Goal: Book appointment/travel/reservation

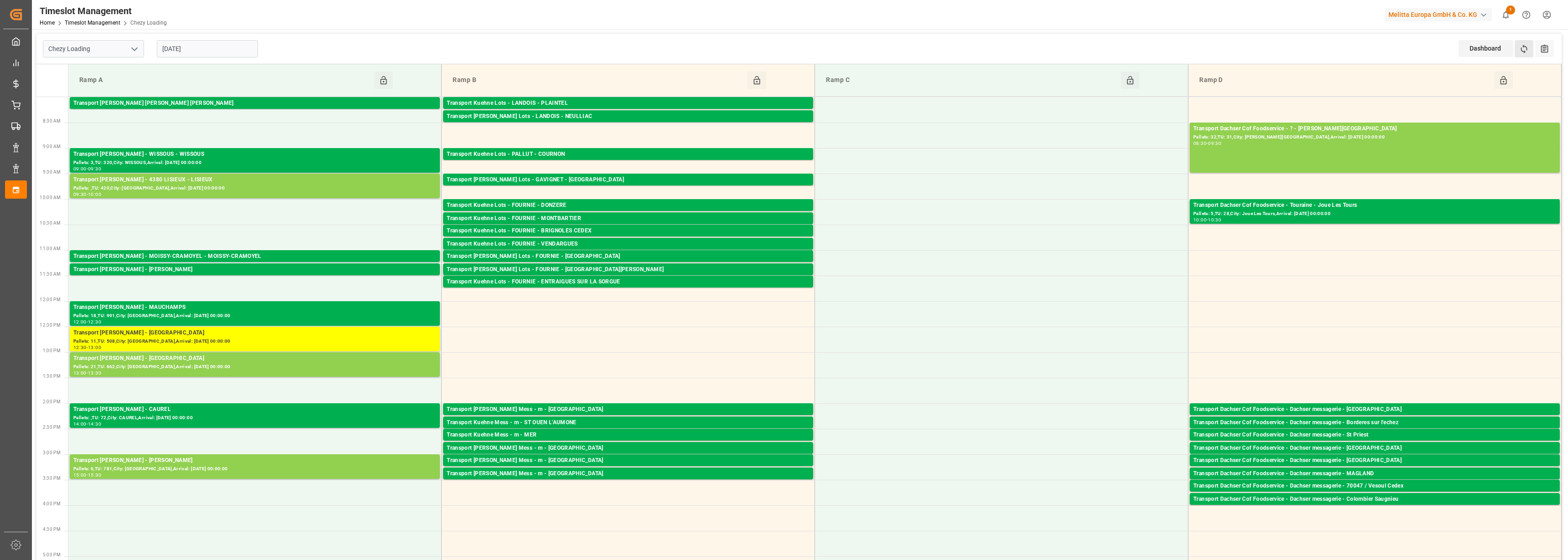
click at [1527, 41] on button "Refresh Time Slots" at bounding box center [1523, 49] width 19 height 18
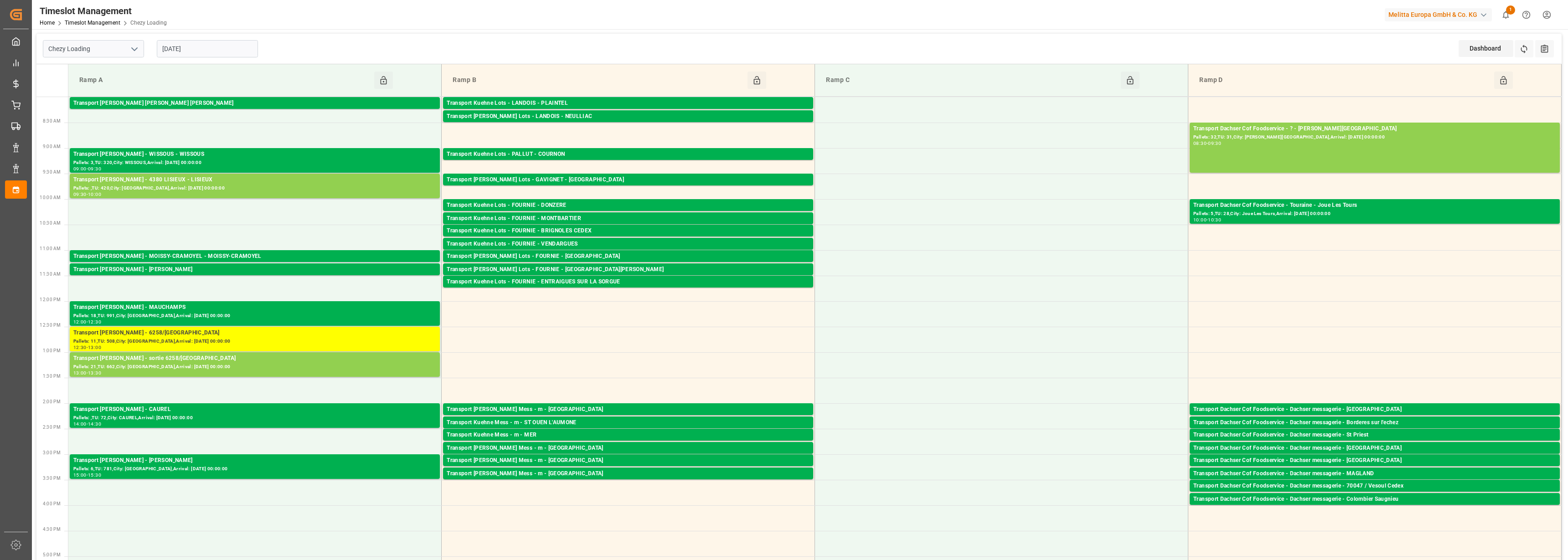
click at [201, 51] on input "[DATE]" at bounding box center [208, 49] width 101 height 18
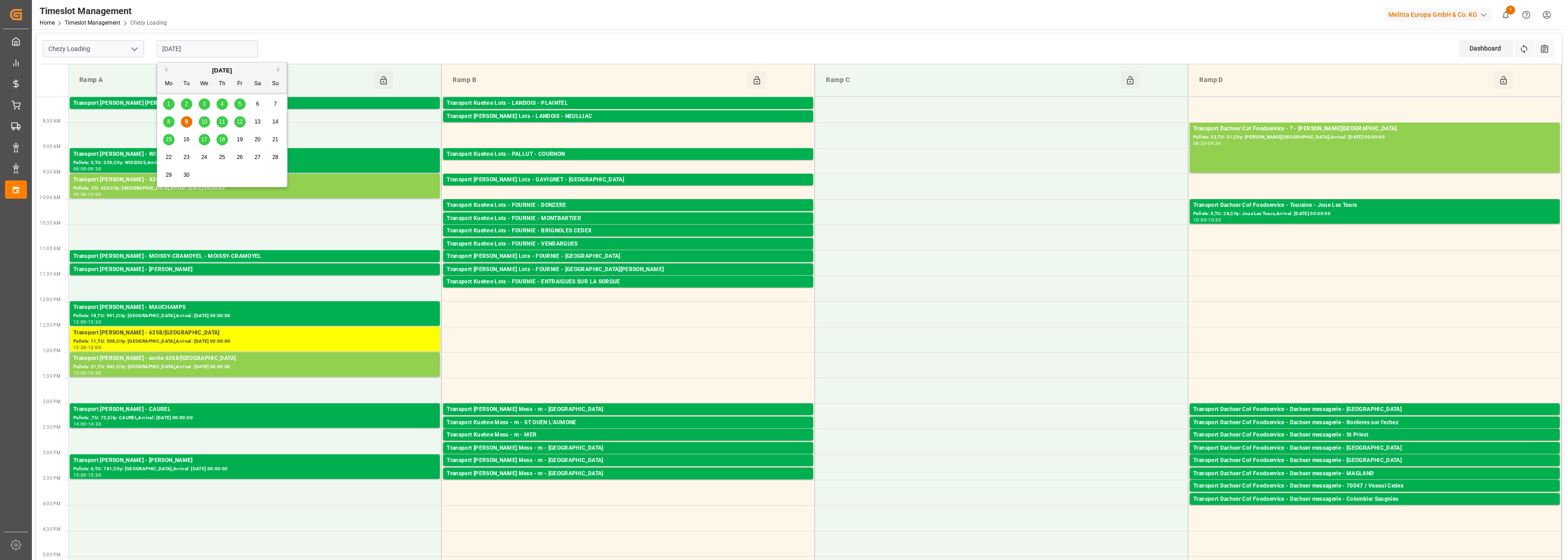
click at [203, 120] on span "10" at bounding box center [204, 122] width 6 height 7
type input "[DATE]"
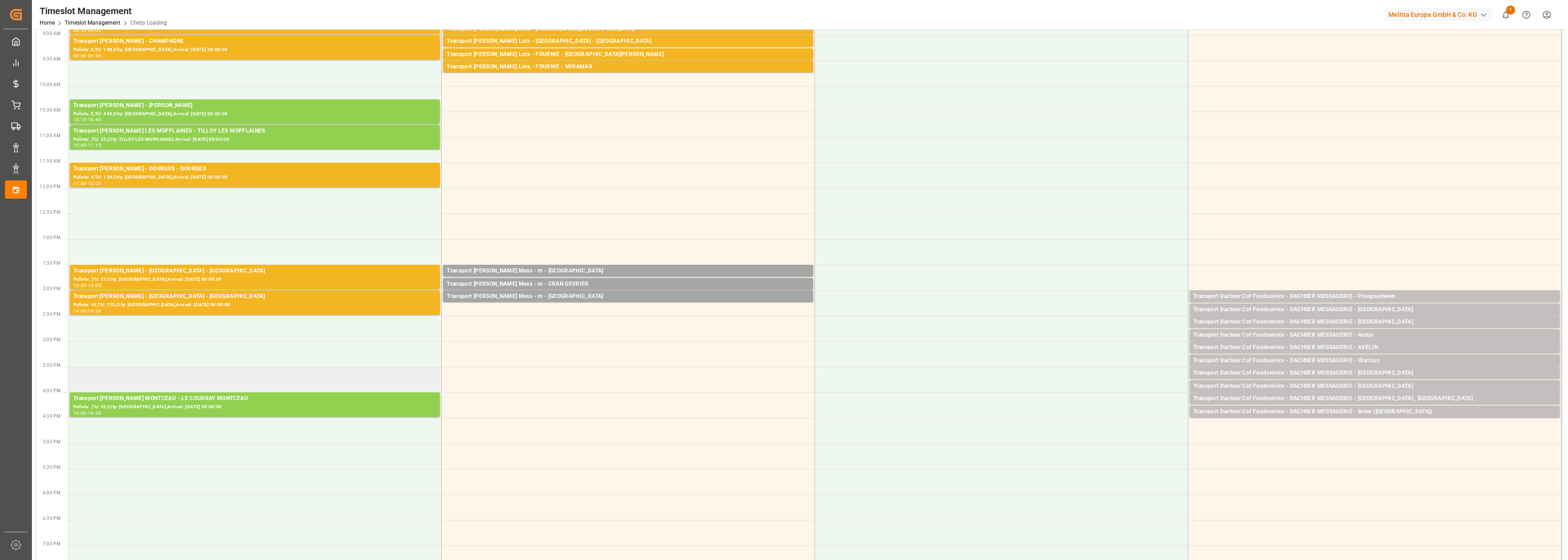
scroll to position [114, 0]
click at [1383, 240] on td at bounding box center [1374, 251] width 373 height 25
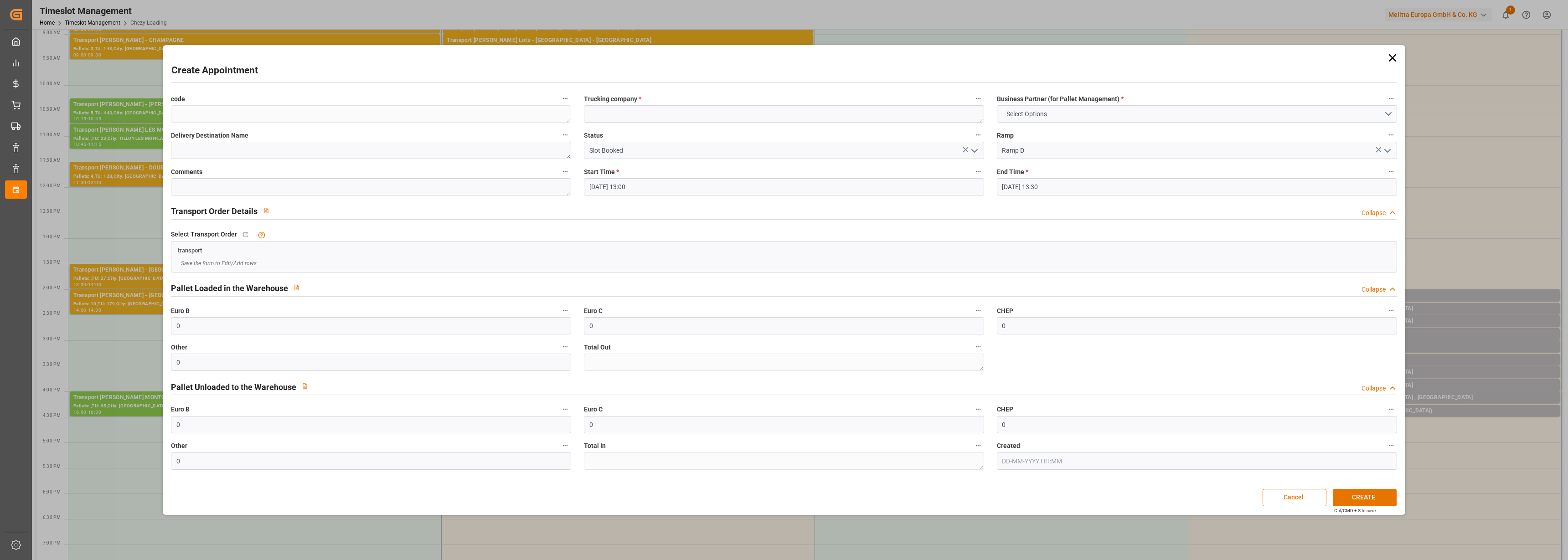
click at [1391, 57] on icon at bounding box center [1392, 57] width 13 height 13
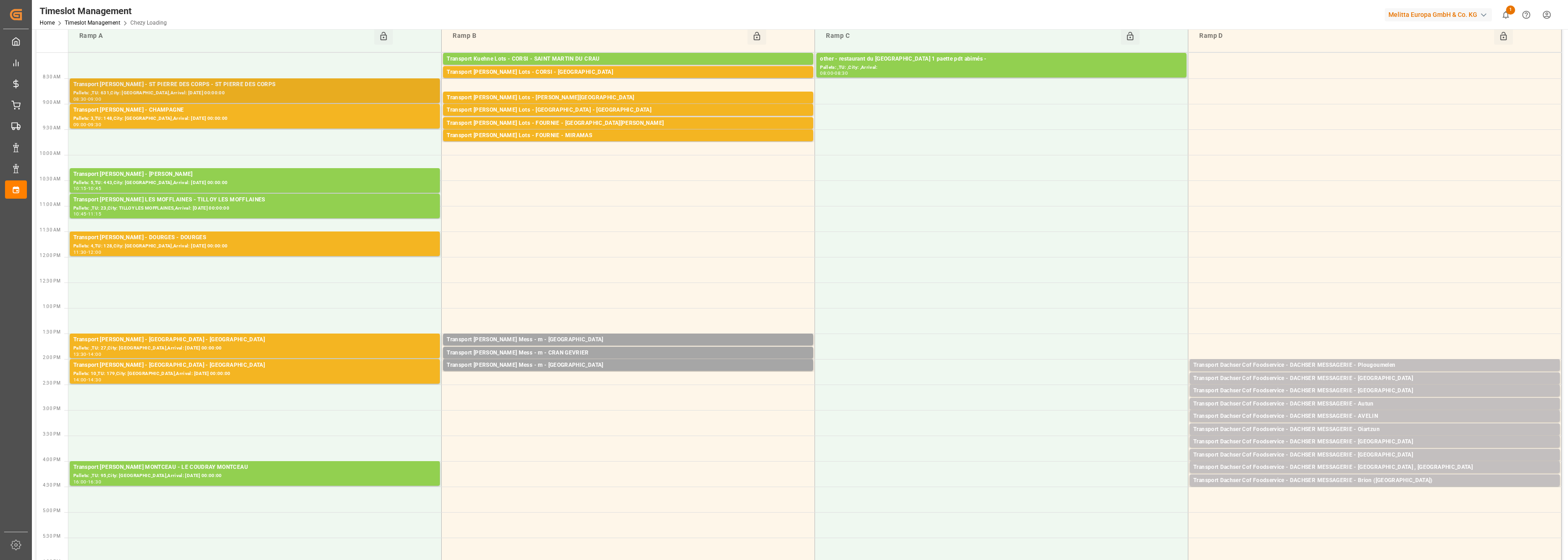
scroll to position [0, 0]
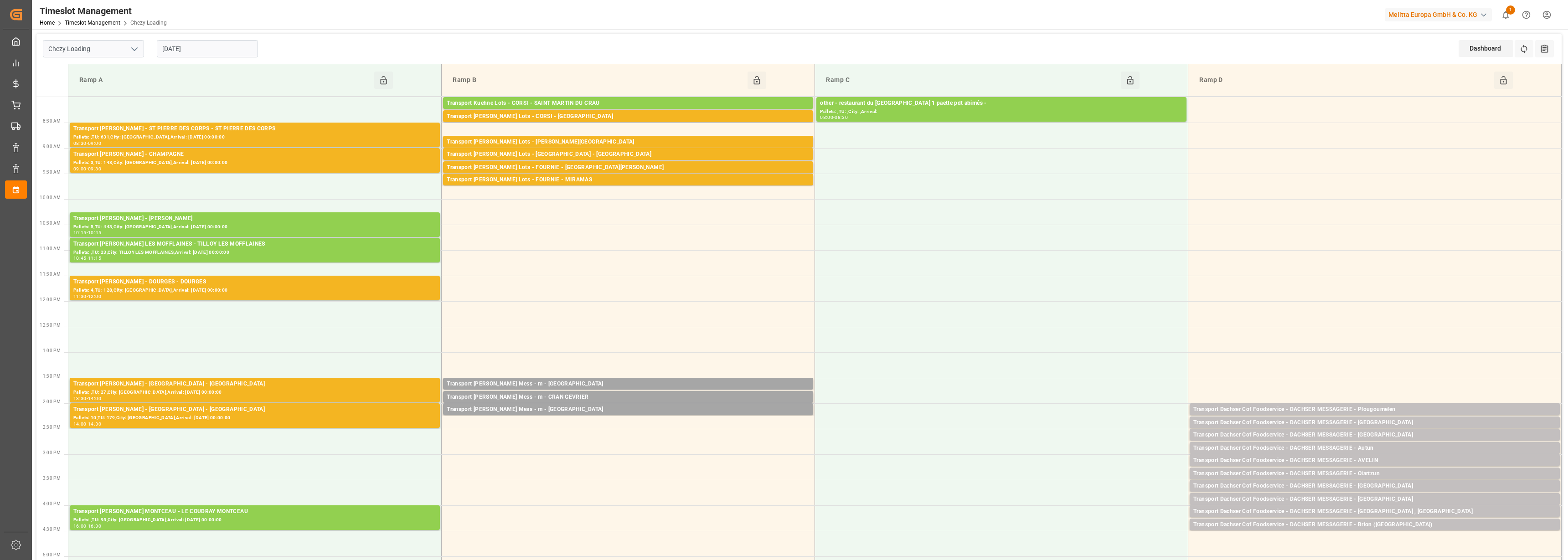
click at [131, 50] on icon "open menu" at bounding box center [134, 49] width 11 height 11
click at [95, 90] on div "Chezy Unloading" at bounding box center [93, 89] width 100 height 20
type input "Chezy Unloading"
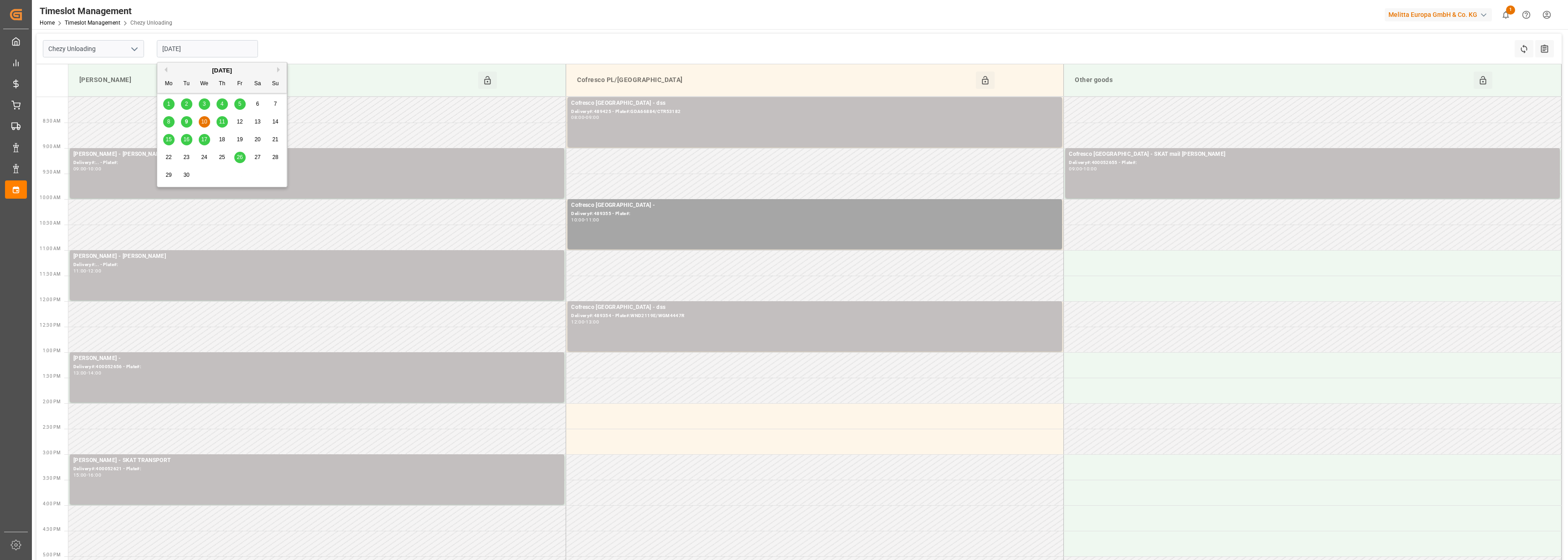
click at [196, 47] on input "[DATE]" at bounding box center [208, 49] width 101 height 18
click at [225, 119] on span "11" at bounding box center [222, 122] width 6 height 7
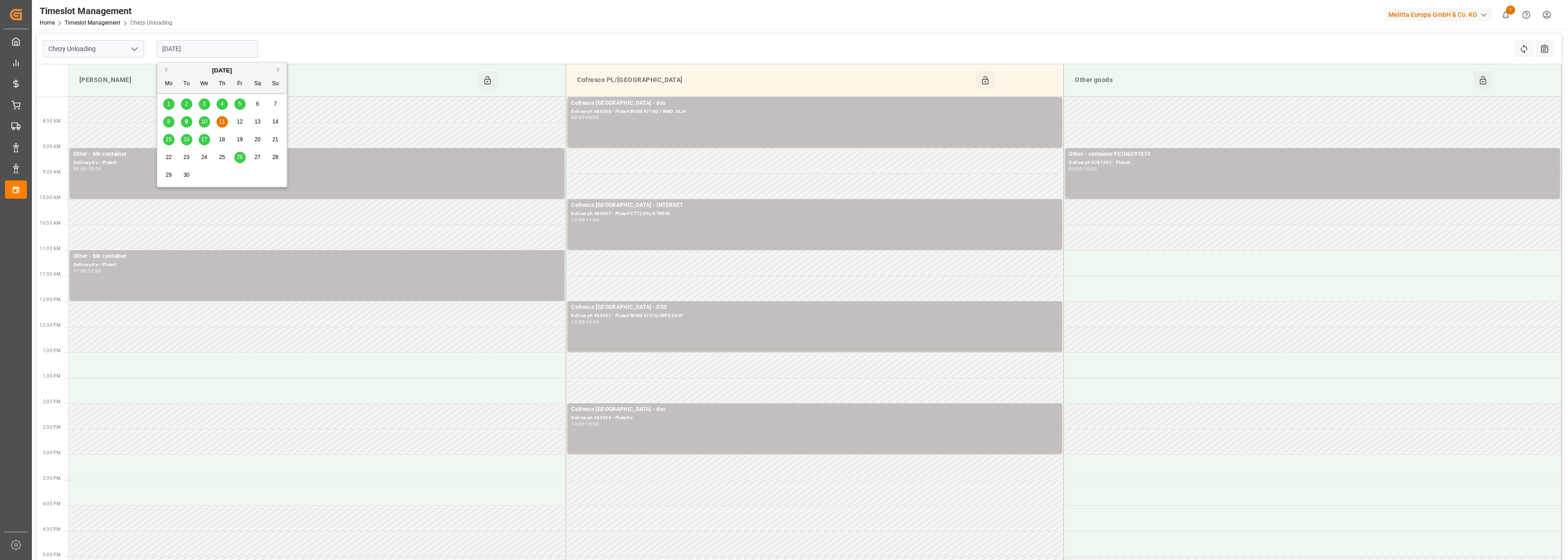
click at [198, 45] on input "11-09-2025" at bounding box center [208, 49] width 101 height 18
click at [240, 122] on span "12" at bounding box center [240, 122] width 6 height 7
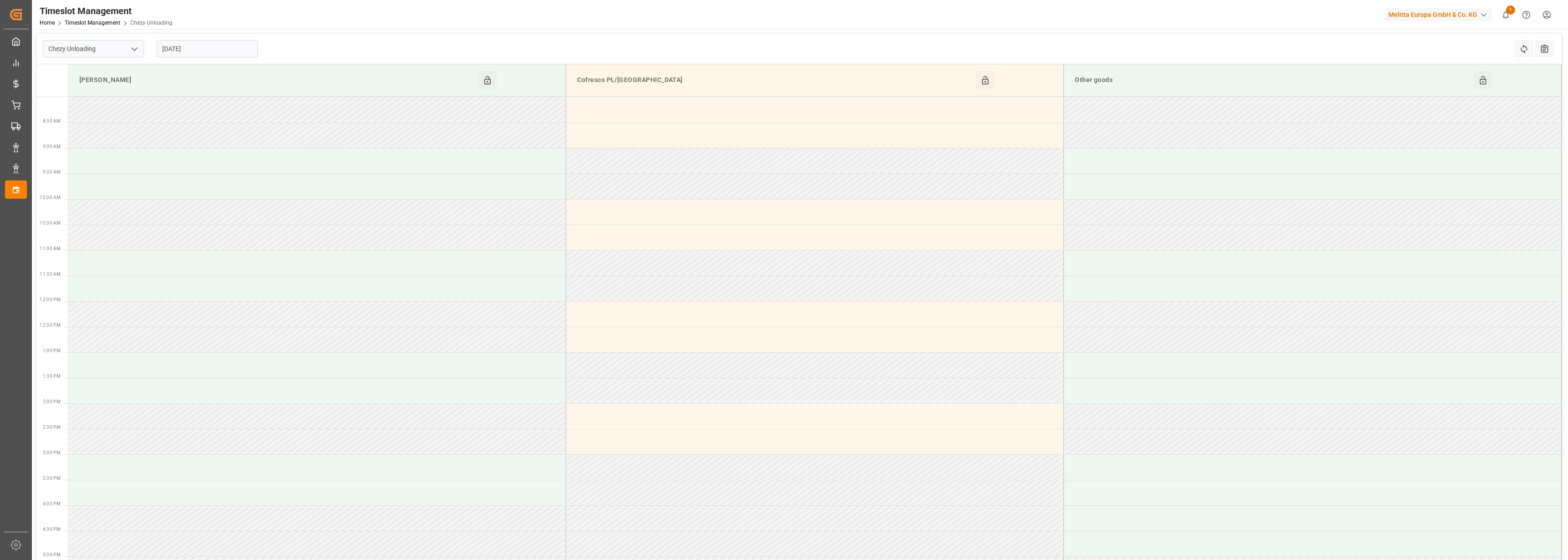
click at [201, 49] on input "12-09-2025" at bounding box center [208, 49] width 101 height 18
click at [170, 141] on span "15" at bounding box center [169, 139] width 6 height 7
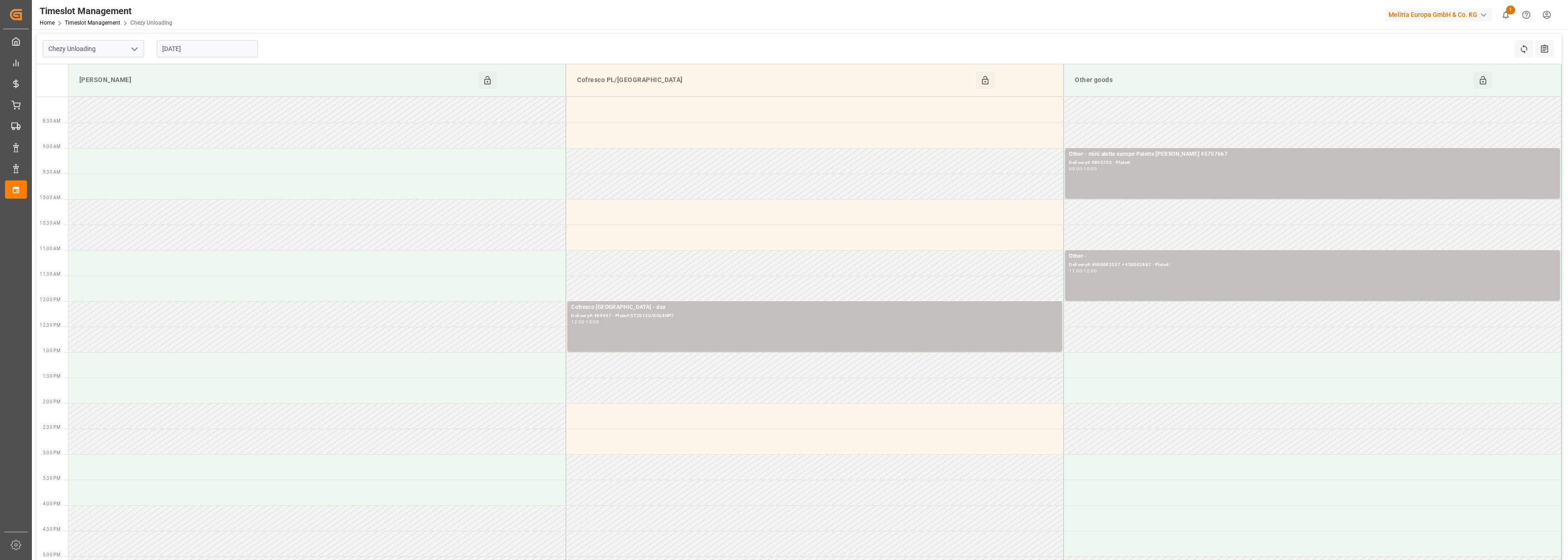
click at [200, 52] on input "15-09-2025" at bounding box center [208, 49] width 101 height 18
click at [191, 138] on div "16" at bounding box center [187, 139] width 12 height 11
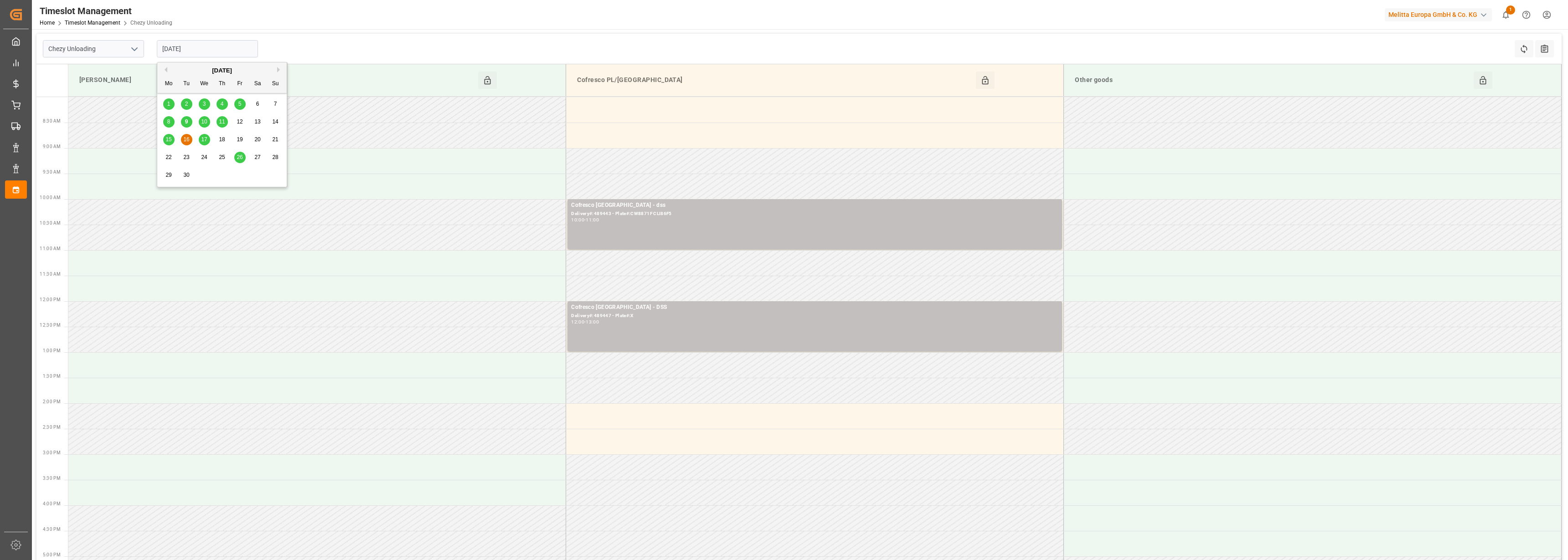
click at [175, 47] on input "16-09-2025" at bounding box center [208, 49] width 101 height 18
click at [209, 141] on div "17" at bounding box center [205, 139] width 12 height 11
type input "17-09-2025"
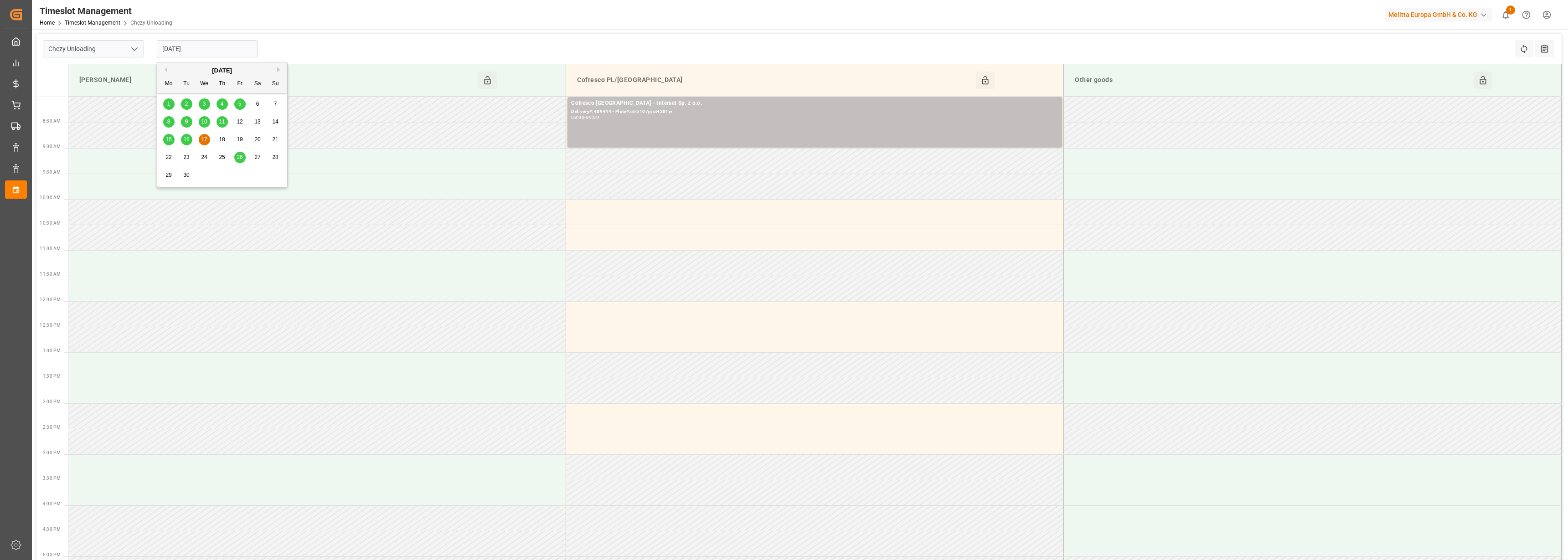
click at [183, 51] on input "17-09-2025" at bounding box center [208, 49] width 101 height 18
click at [321, 51] on div "Chezy Unloading 17-09-2025 Refresh Time Slots All Audits" at bounding box center [798, 49] width 1525 height 30
click at [129, 49] on button "open menu" at bounding box center [134, 49] width 14 height 14
click at [109, 64] on div "Chezy Loading" at bounding box center [93, 68] width 100 height 20
type input "Chezy Loading"
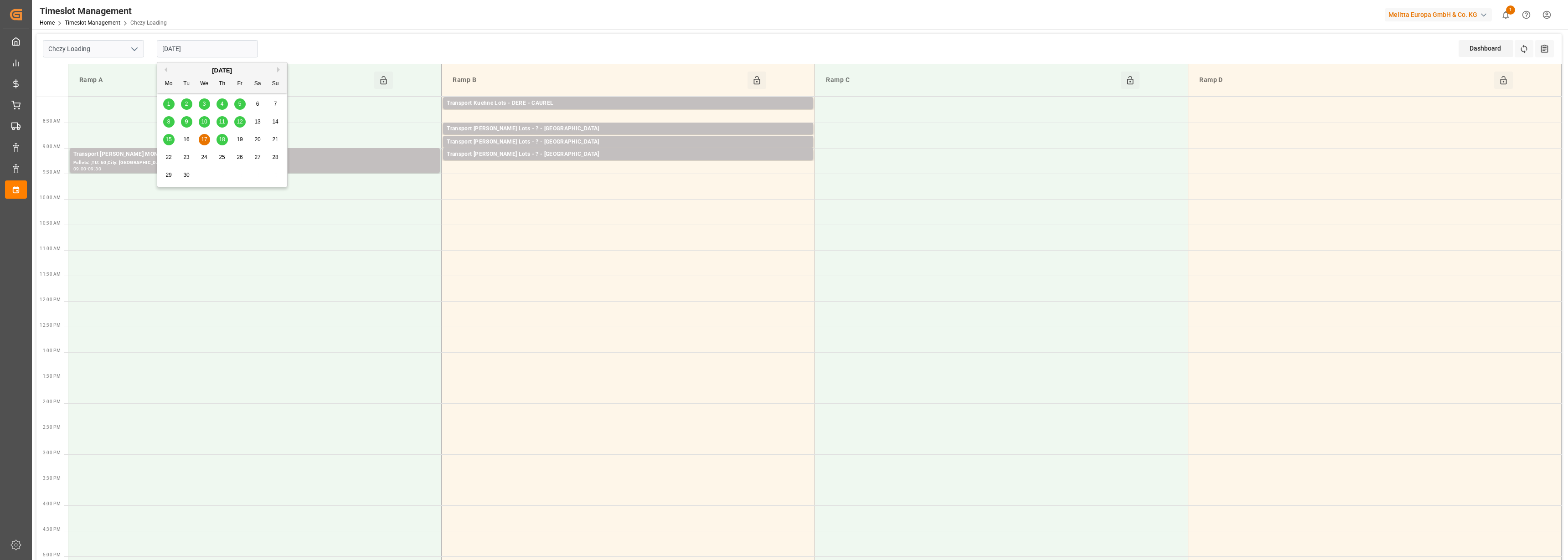
click at [205, 50] on input "17-09-2025" at bounding box center [208, 49] width 101 height 18
click at [203, 121] on span "10" at bounding box center [204, 122] width 6 height 7
type input "[DATE]"
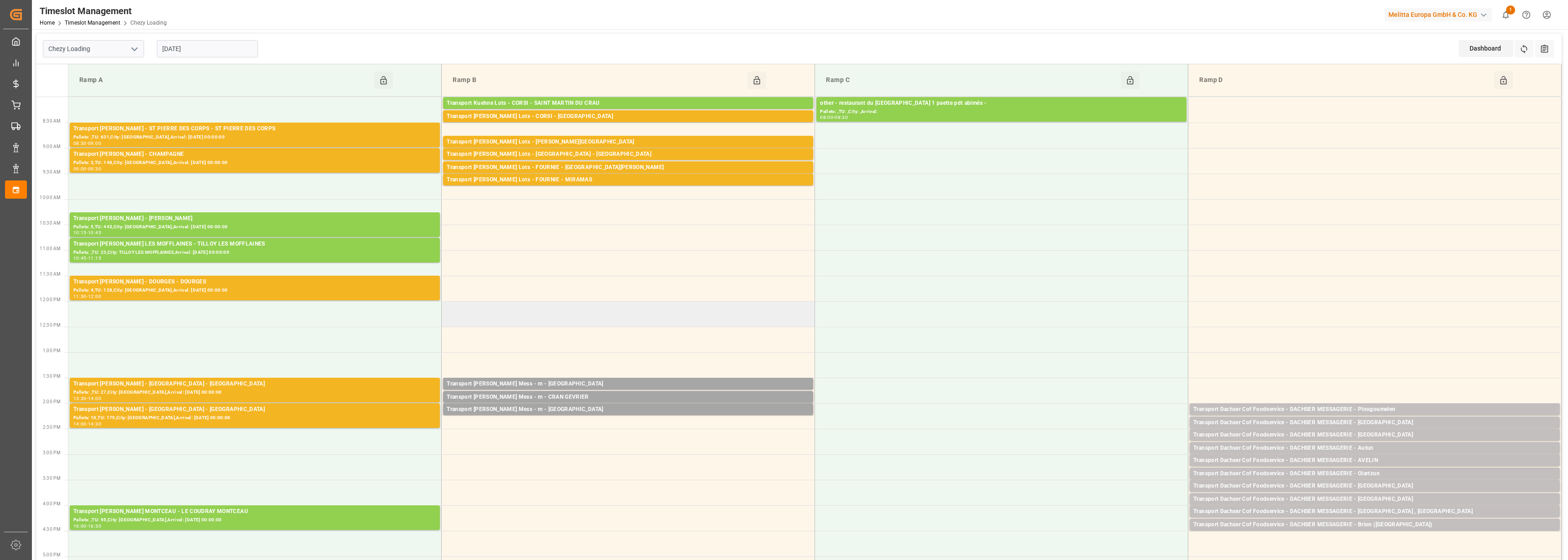
click at [636, 313] on td at bounding box center [628, 314] width 373 height 25
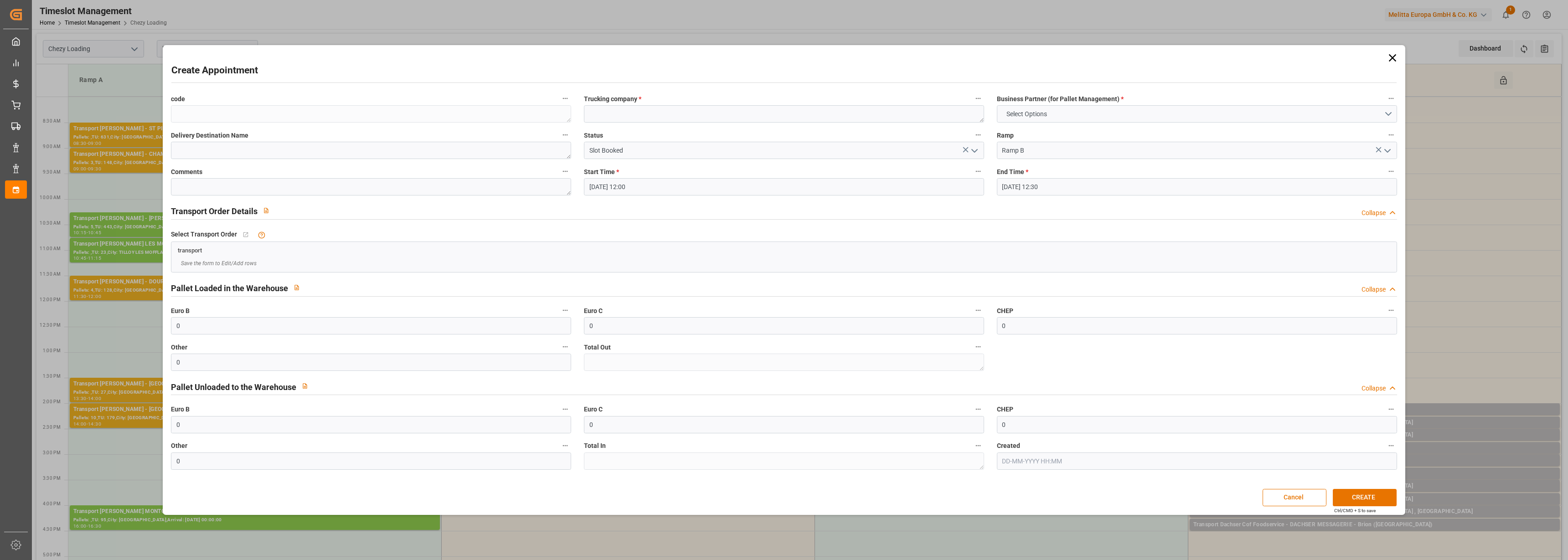
click at [1396, 58] on icon at bounding box center [1392, 57] width 13 height 13
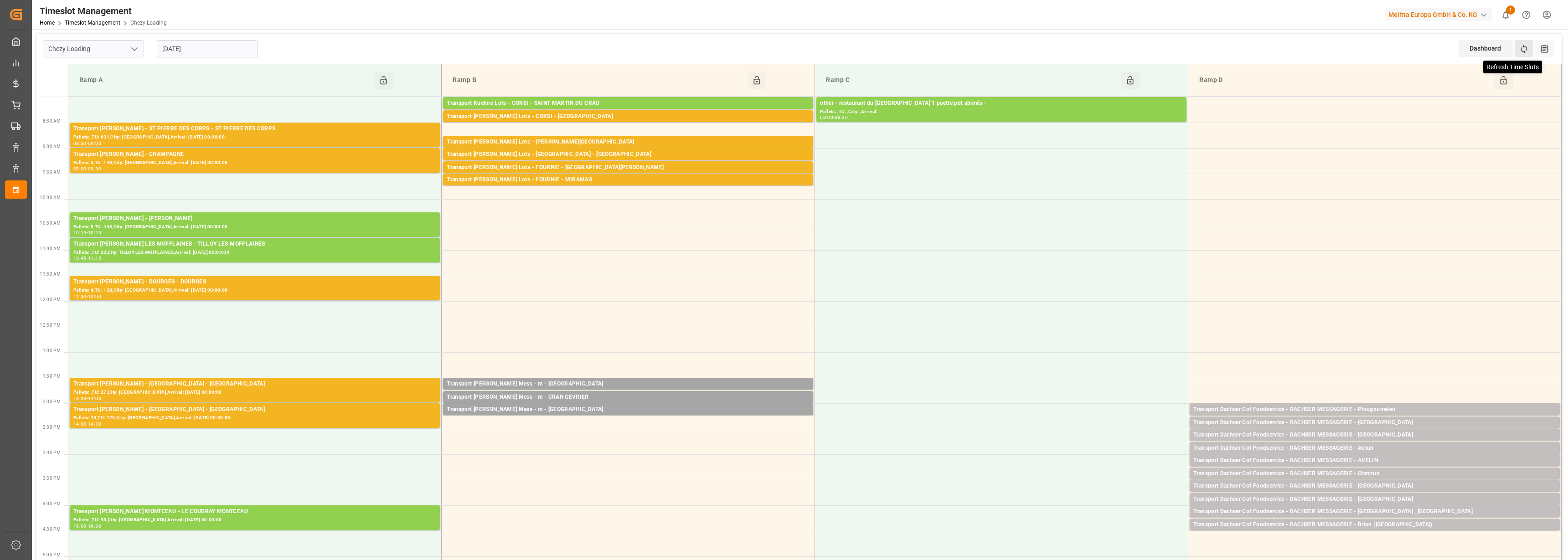
click at [1522, 47] on icon at bounding box center [1524, 49] width 10 height 10
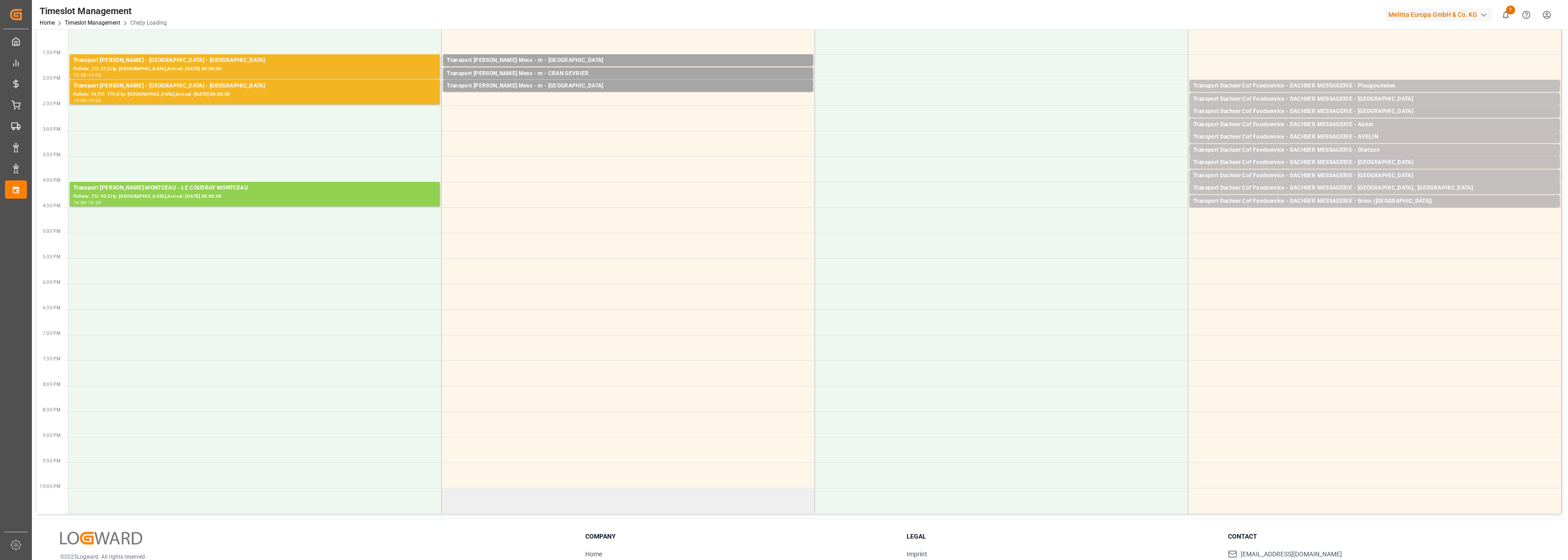
scroll to position [342, 0]
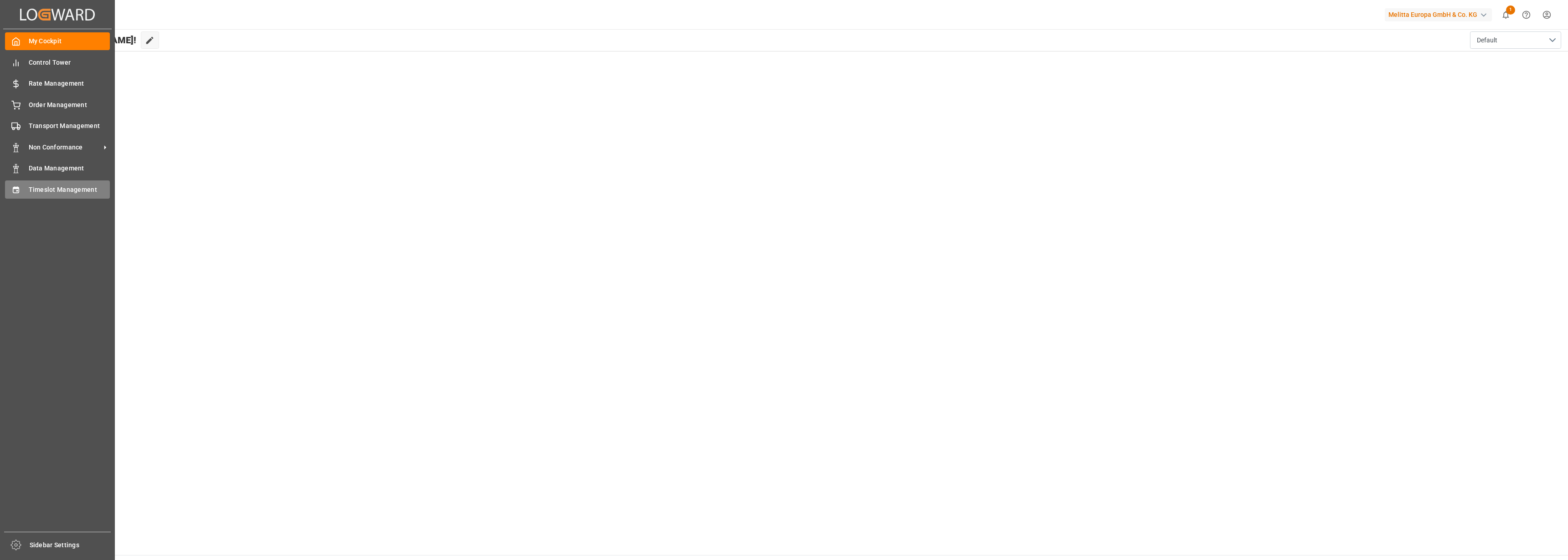
click at [7, 191] on div at bounding box center [13, 189] width 16 height 10
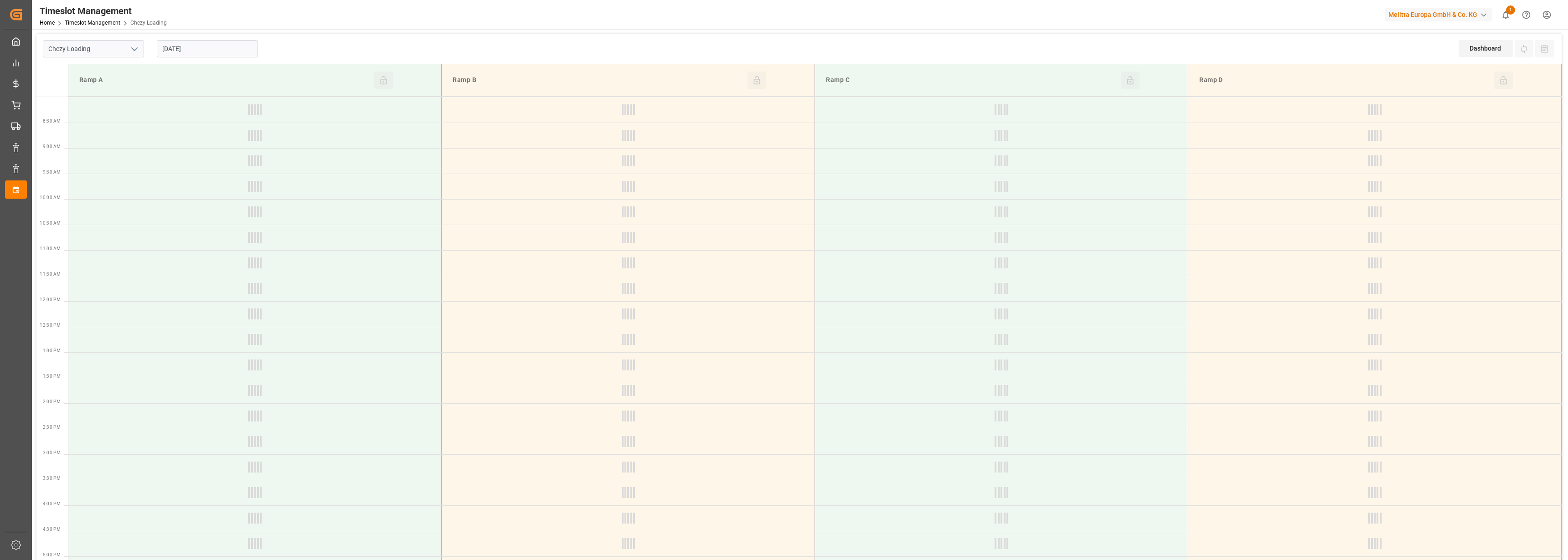
type input "Chezy Loading"
click at [183, 48] on input "[DATE]" at bounding box center [208, 49] width 101 height 18
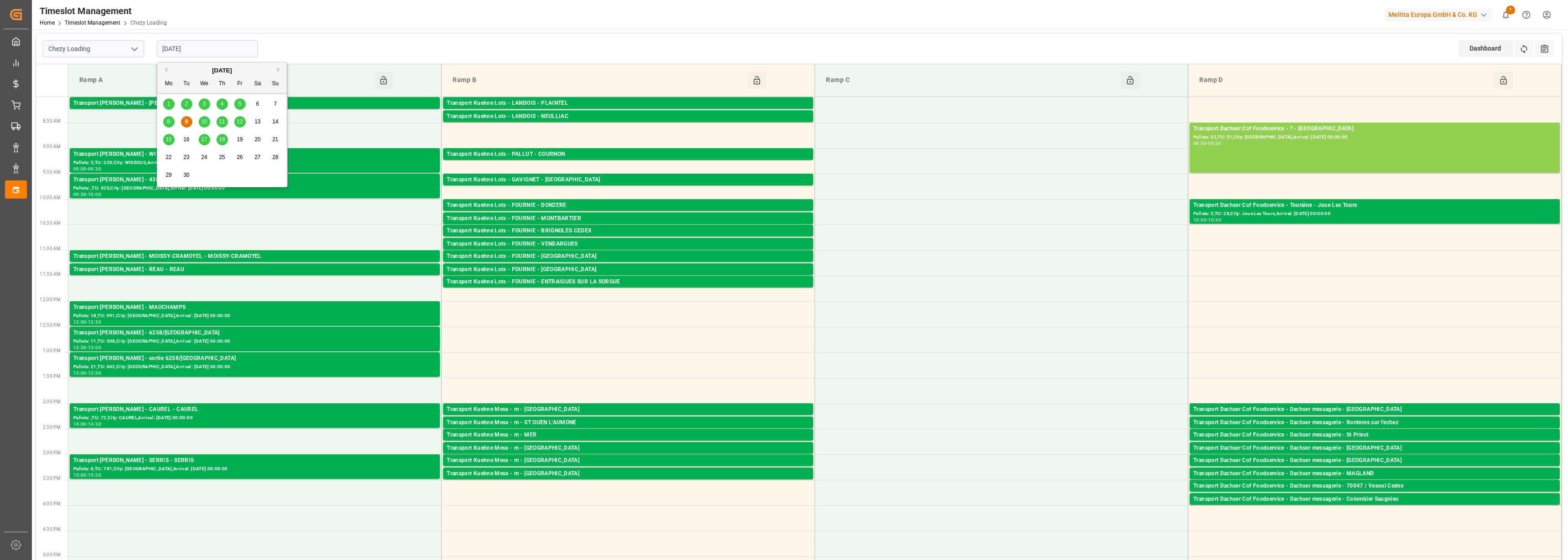
click at [205, 119] on span "10" at bounding box center [204, 122] width 6 height 7
type input "[DATE]"
